Goal: Task Accomplishment & Management: Manage account settings

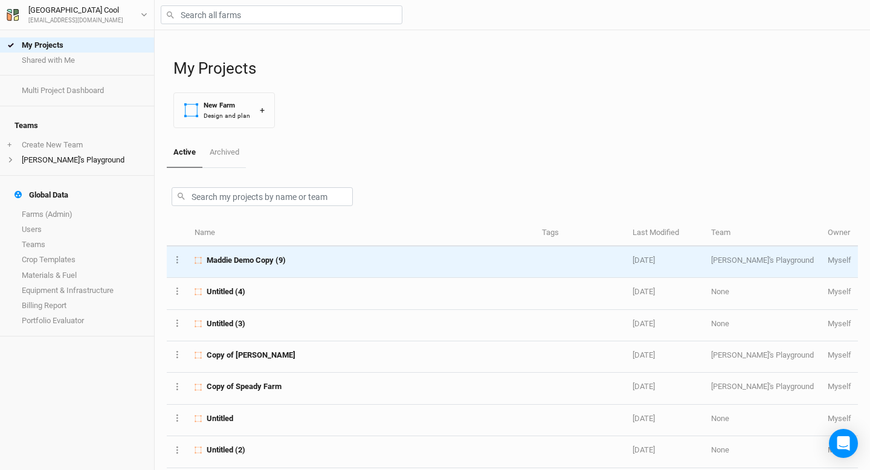
click at [250, 264] on span "Maddie Demo Copy (9)" at bounding box center [246, 260] width 79 height 11
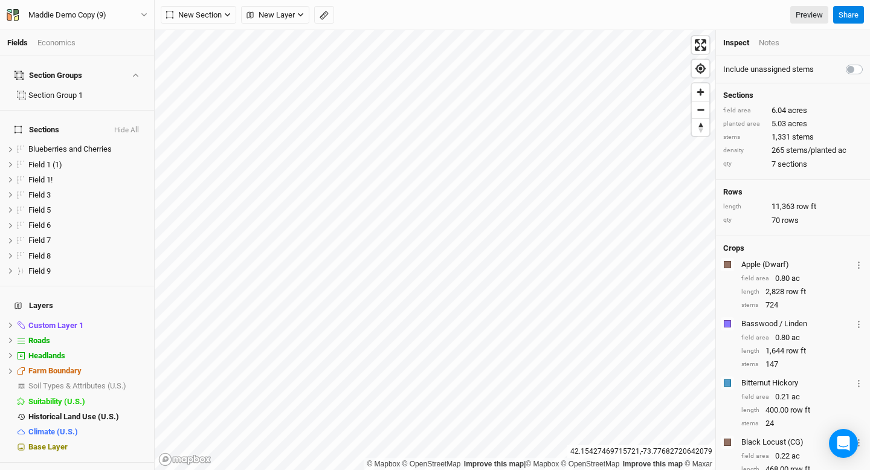
click at [117, 5] on div "Maddie Demo Copy (9) Back Project Settings User settings Imperial Metric Keyboa…" at bounding box center [77, 15] width 155 height 30
click at [126, 16] on button "Maddie Demo Copy (9)" at bounding box center [77, 14] width 142 height 13
click at [117, 44] on button "Project Settings" at bounding box center [100, 50] width 95 height 16
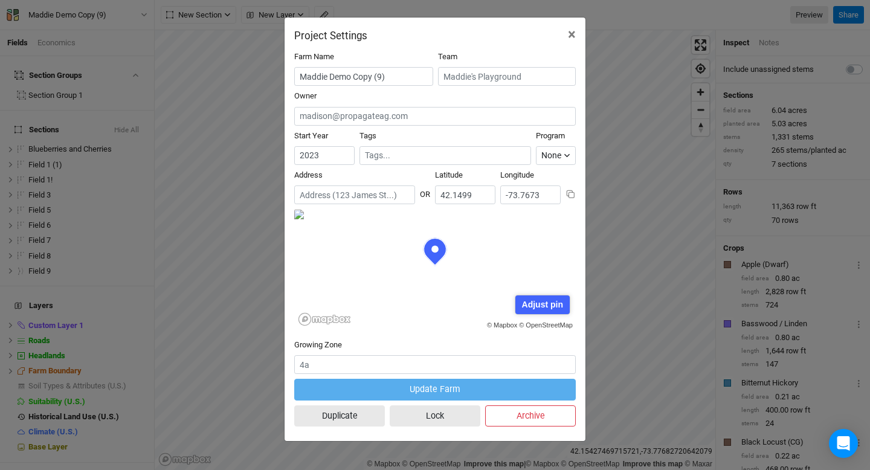
scroll to position [60, 141]
click at [496, 79] on input "text" at bounding box center [507, 76] width 138 height 19
click at [477, 120] on div "[PERSON_NAME]'s Playground" at bounding box center [504, 116] width 103 height 11
type input "[PERSON_NAME]'s Playground"
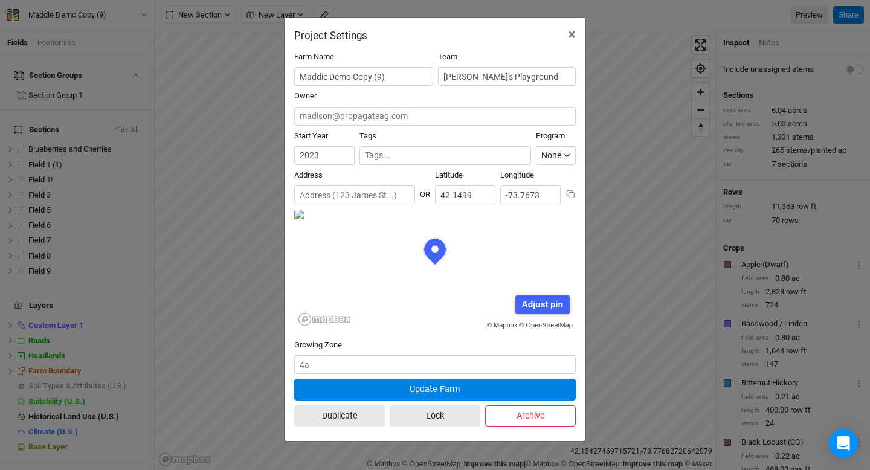
click at [433, 98] on div "Owner" at bounding box center [434, 108] width 281 height 34
click at [532, 77] on input "[PERSON_NAME]'s Playground" at bounding box center [507, 76] width 138 height 19
